Goal: Task Accomplishment & Management: Use online tool/utility

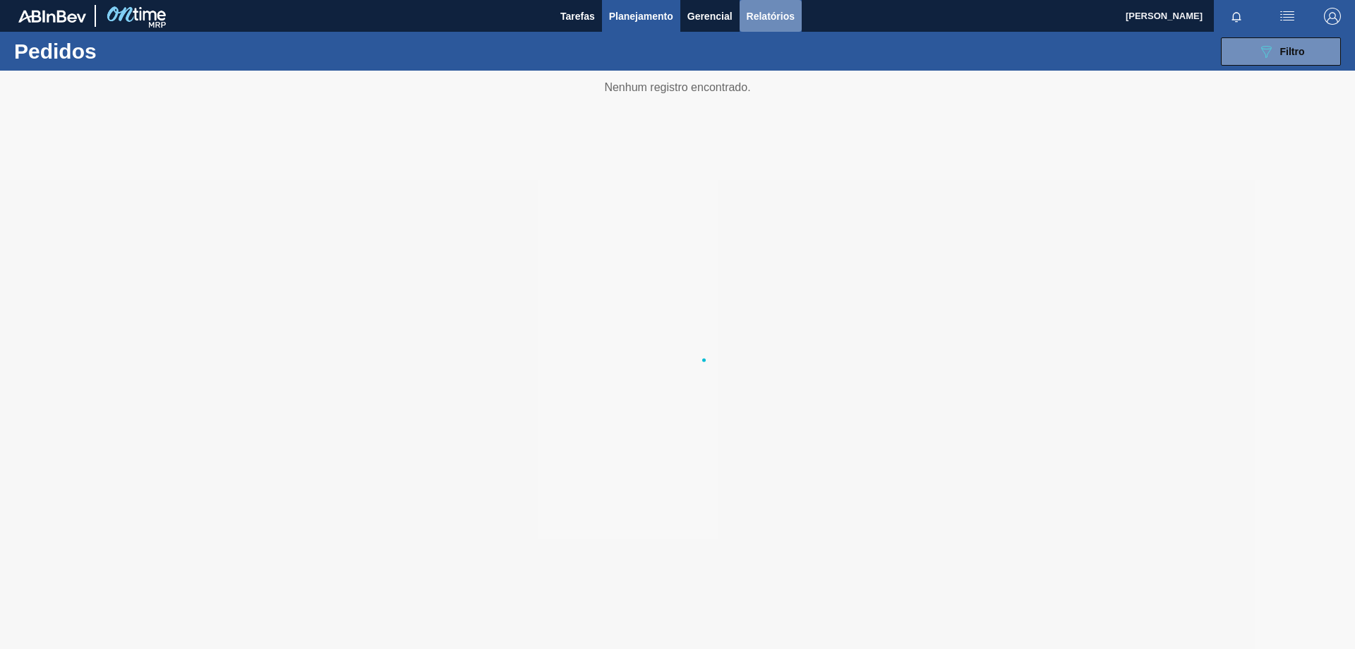
click at [756, 23] on span "Relatórios" at bounding box center [771, 16] width 48 height 17
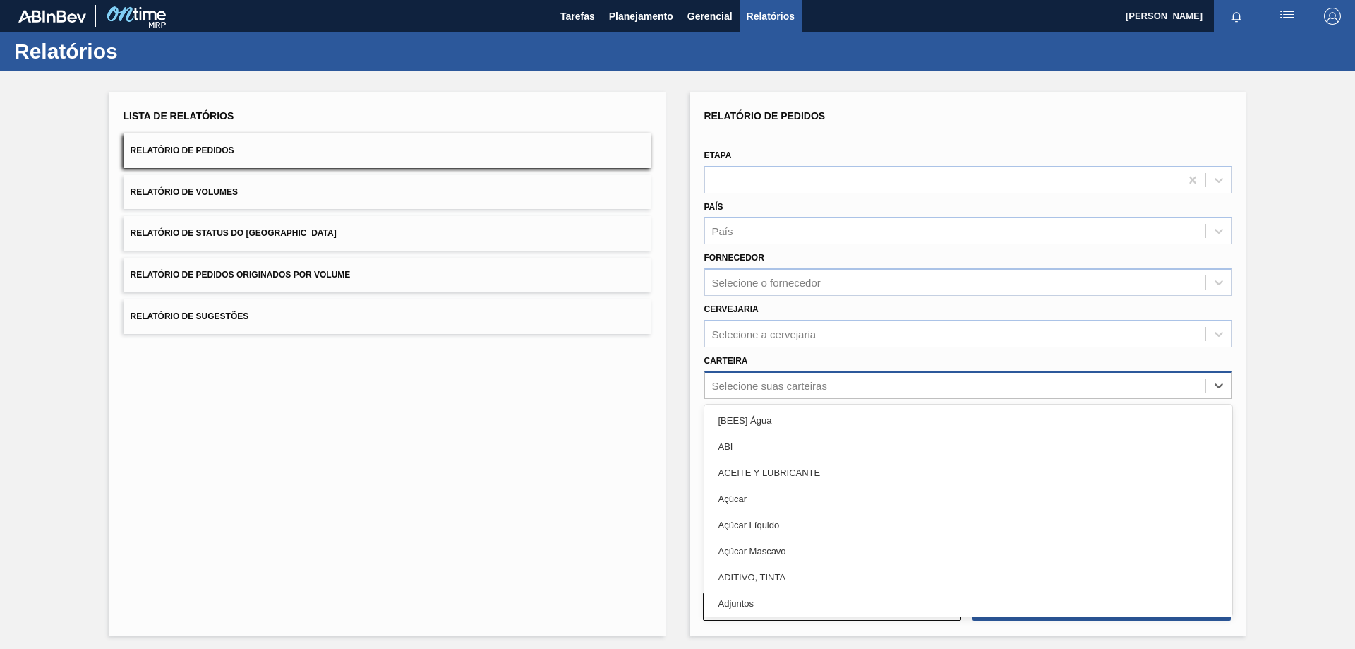
click at [737, 384] on div "Selecione suas carteiras" at bounding box center [769, 385] width 115 height 12
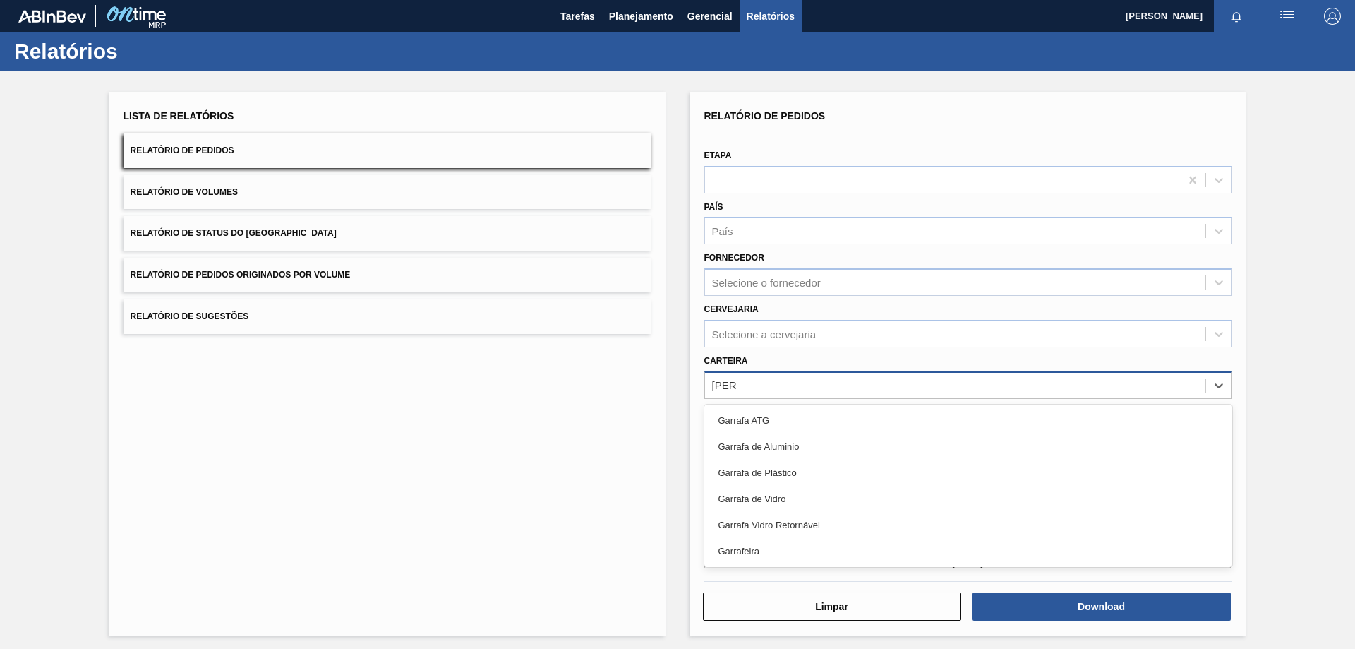
type input "GARRA"
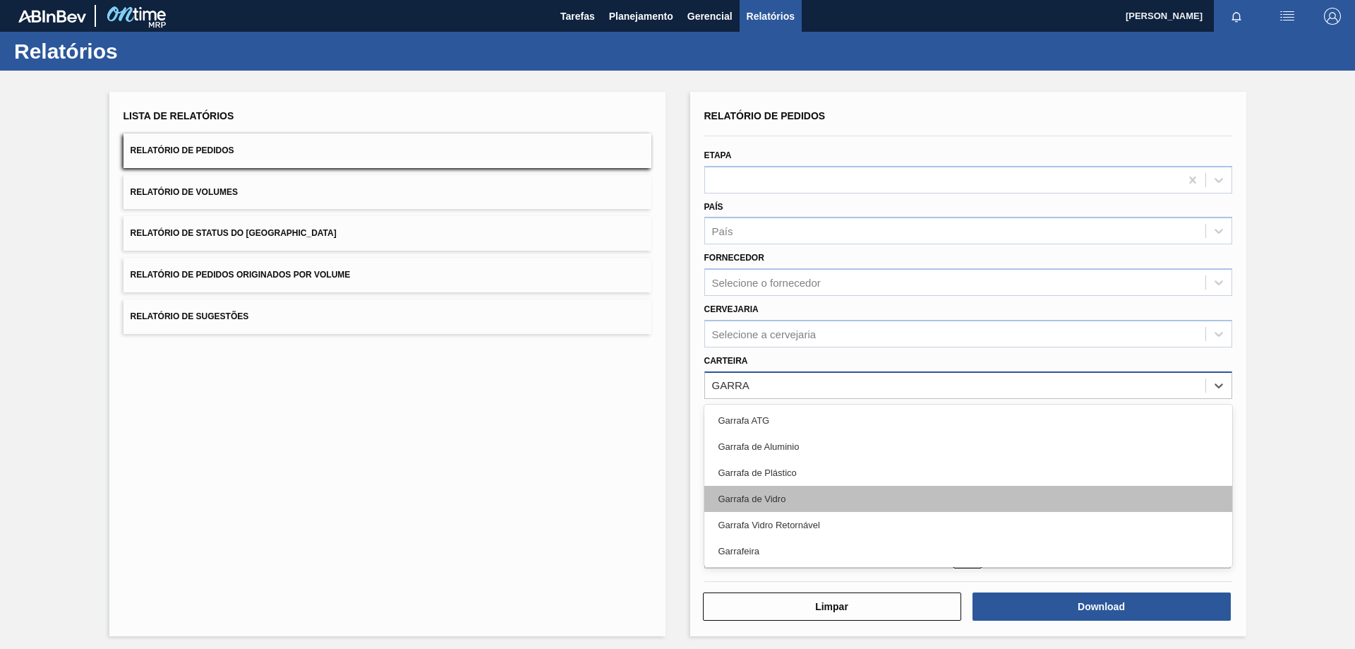
click at [754, 491] on div "Garrafa de Vidro" at bounding box center [968, 499] width 528 height 26
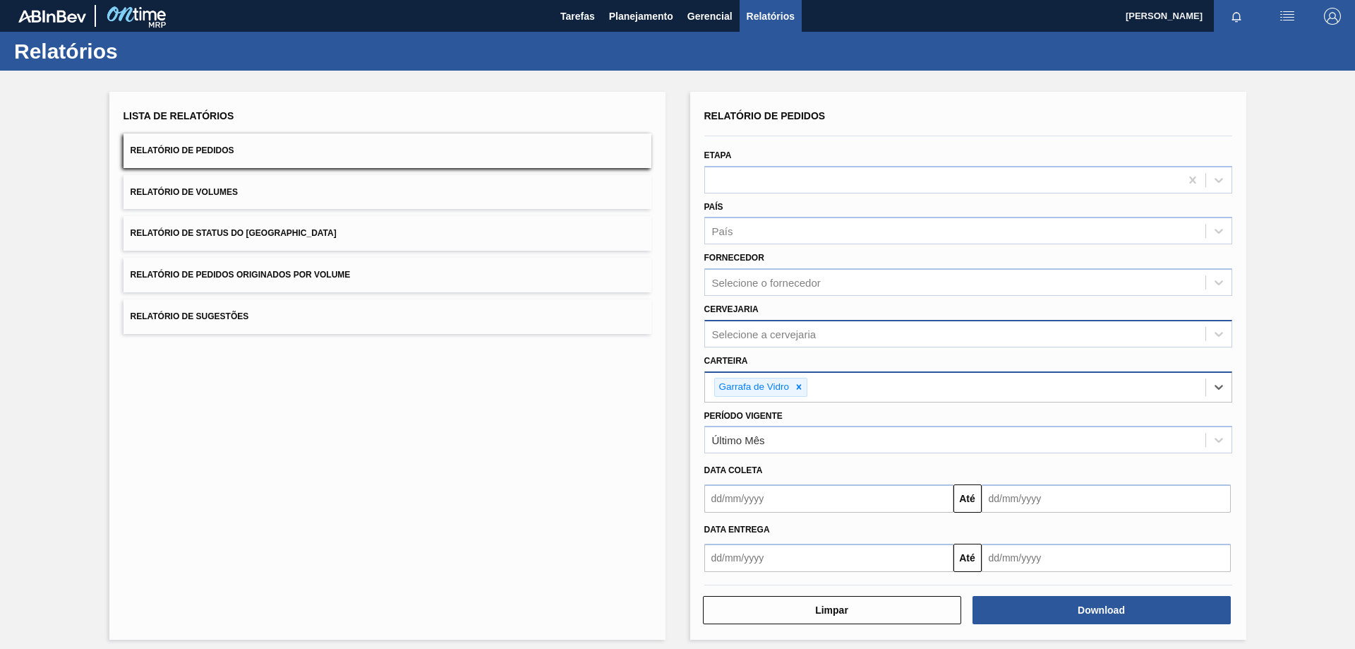
click at [768, 337] on div "Selecione a cervejaria" at bounding box center [764, 333] width 104 height 12
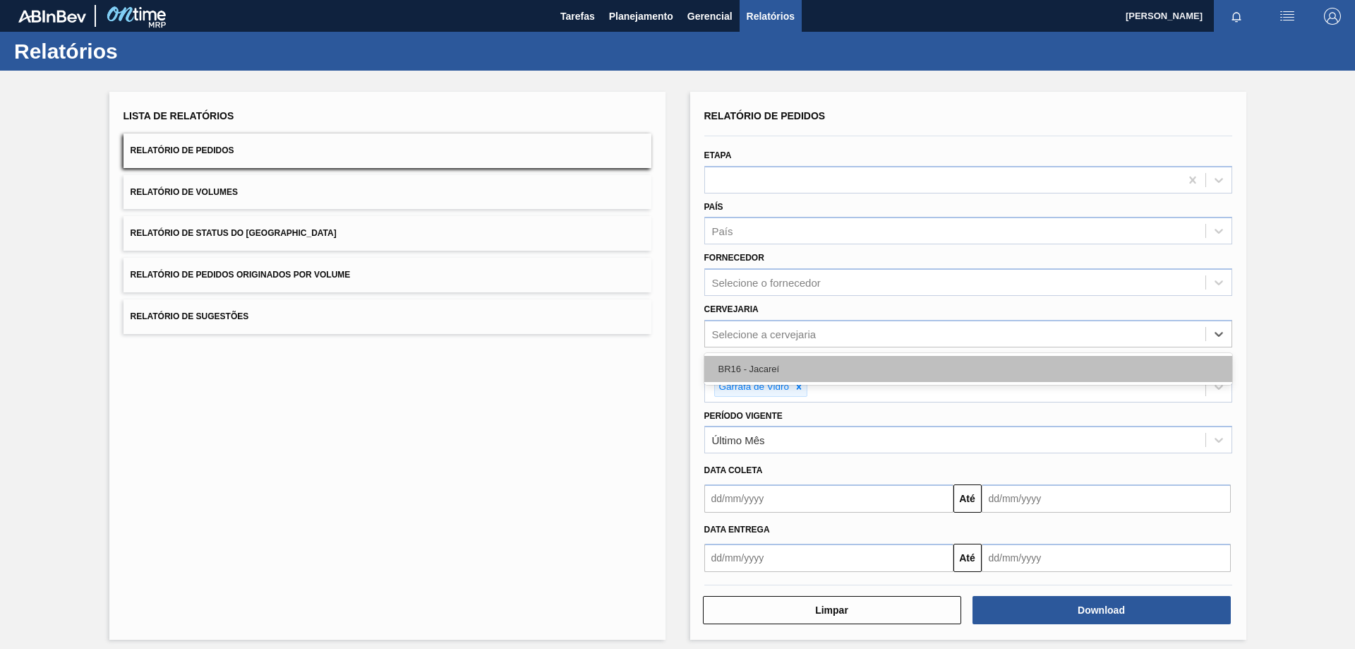
click at [745, 365] on div "BR16 - Jacareí" at bounding box center [968, 369] width 528 height 26
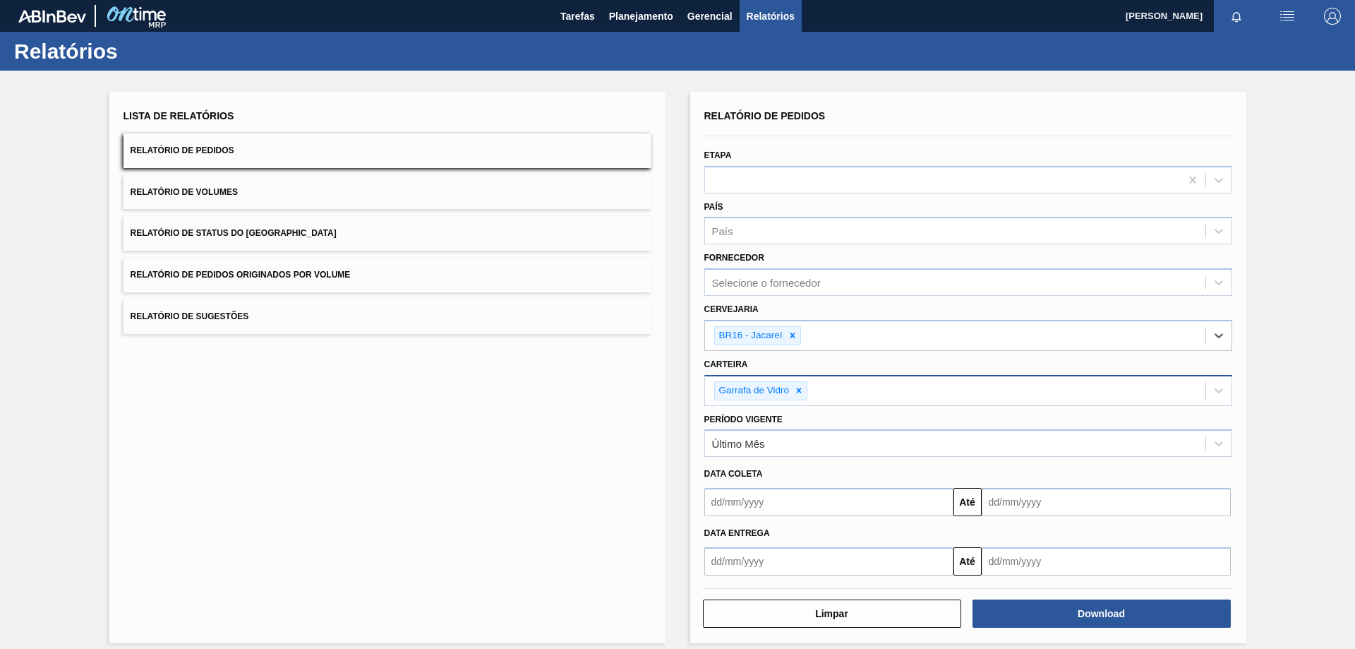
click at [754, 502] on input "text" at bounding box center [828, 502] width 249 height 28
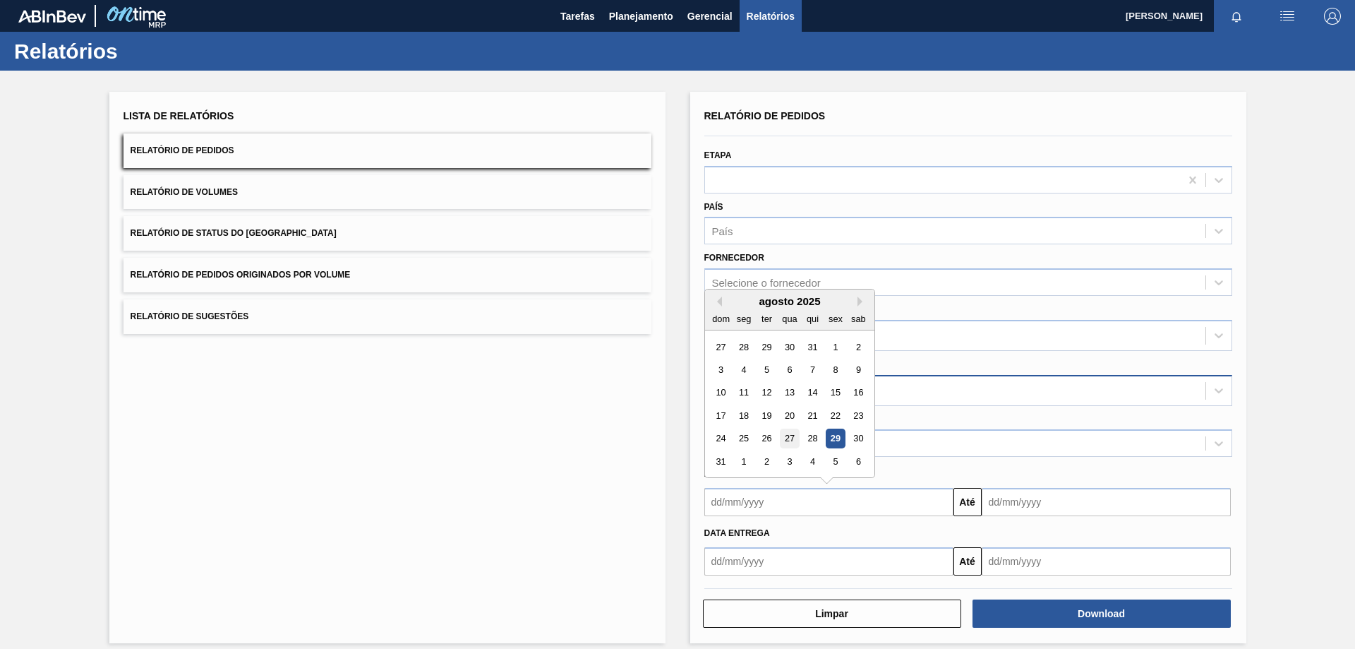
click at [789, 435] on div "27" at bounding box center [789, 438] width 19 height 19
type input "[DATE]"
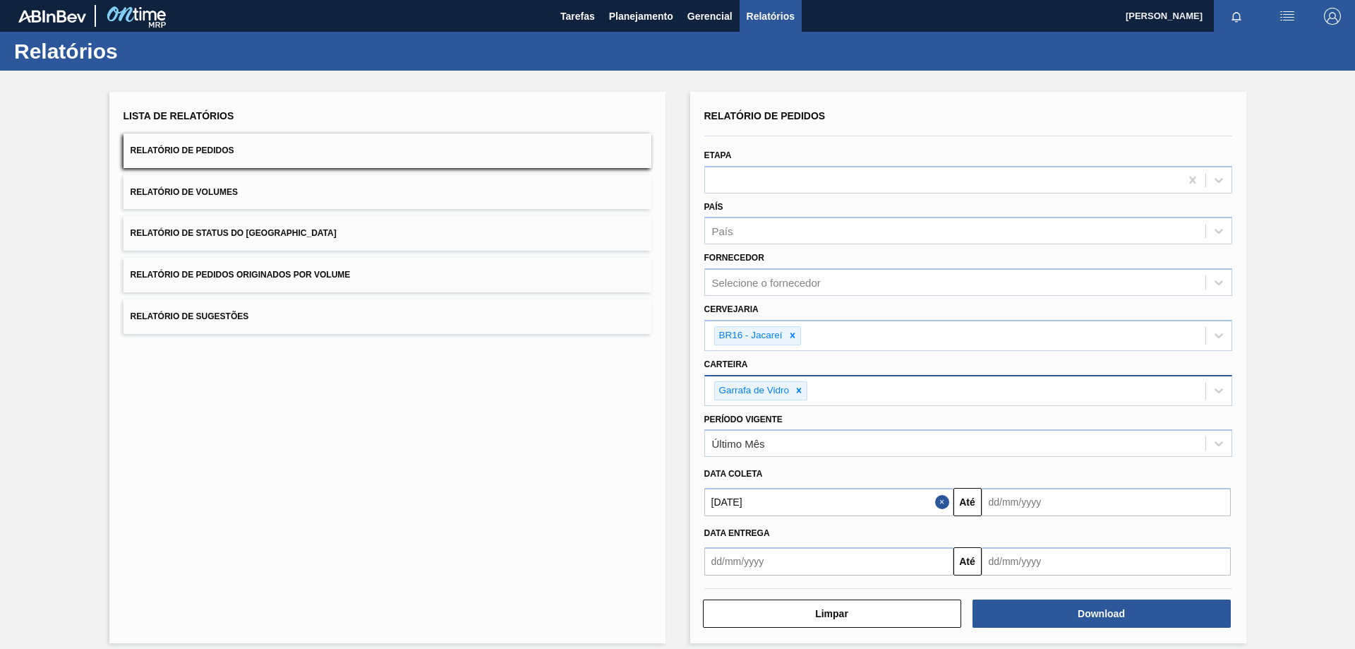
click at [1026, 494] on input "text" at bounding box center [1106, 502] width 249 height 28
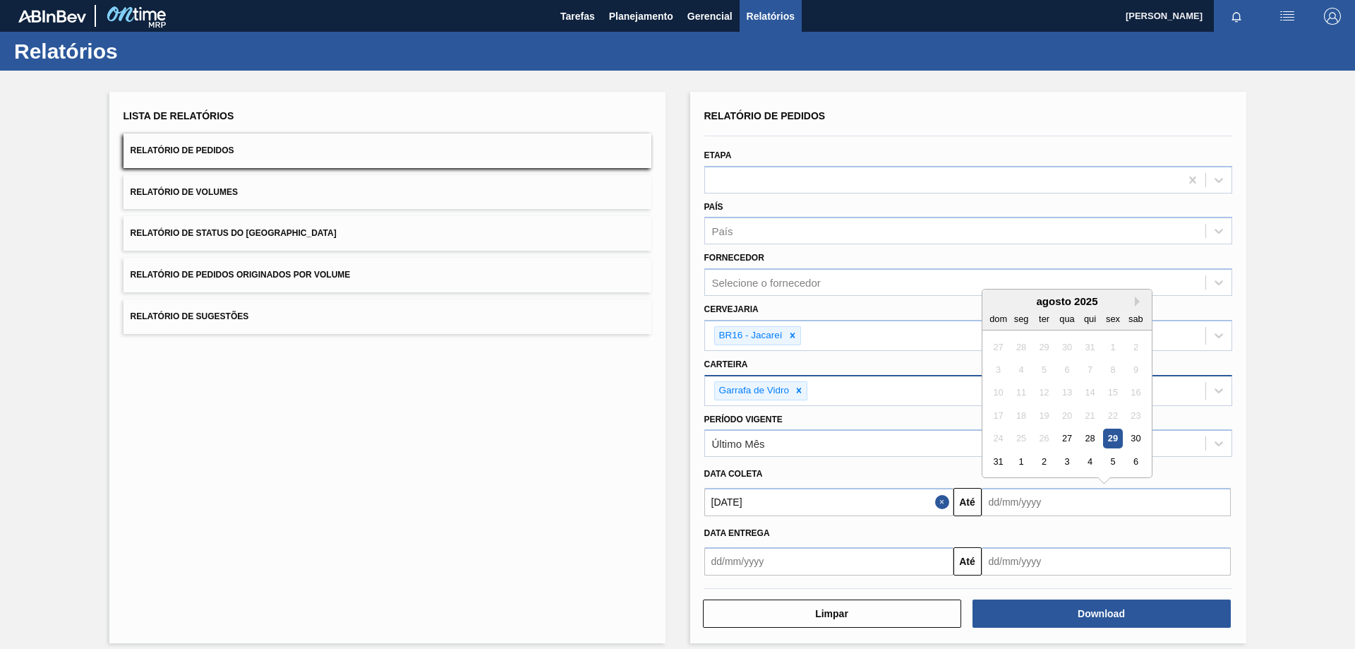
drag, startPoint x: 1115, startPoint y: 453, endPoint x: 1126, endPoint y: 488, distance: 37.0
click at [1115, 453] on div "5" at bounding box center [1112, 461] width 19 height 19
type input "[DATE]"
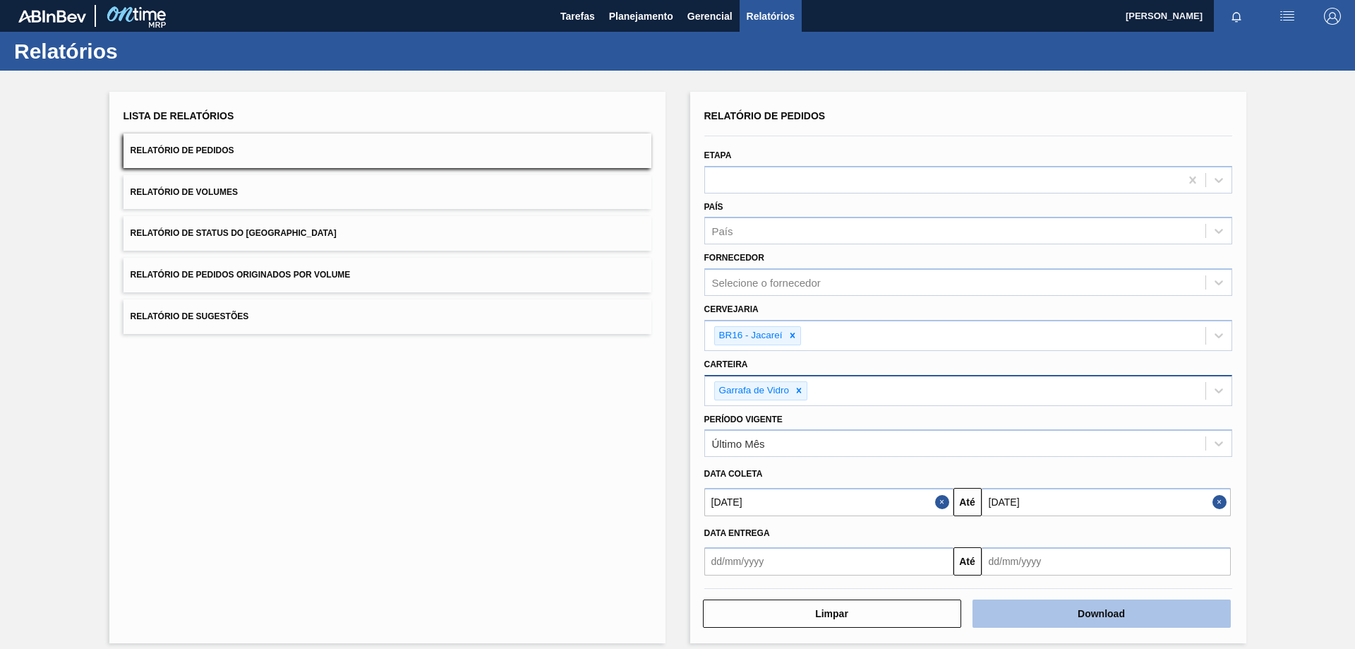
click at [1091, 617] on button "Download" at bounding box center [1101, 613] width 258 height 28
